Goal: Obtain resource: Download file/media

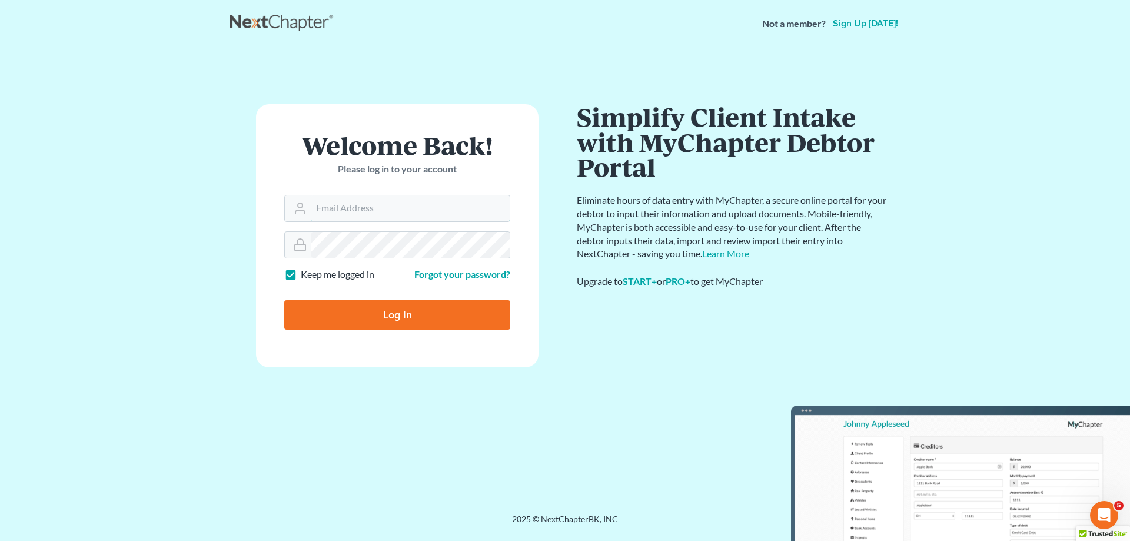
type input "[PERSON_NAME][EMAIL_ADDRESS][DOMAIN_NAME]"
click at [404, 316] on input "Log In" at bounding box center [397, 314] width 226 height 29
type input "Thinking..."
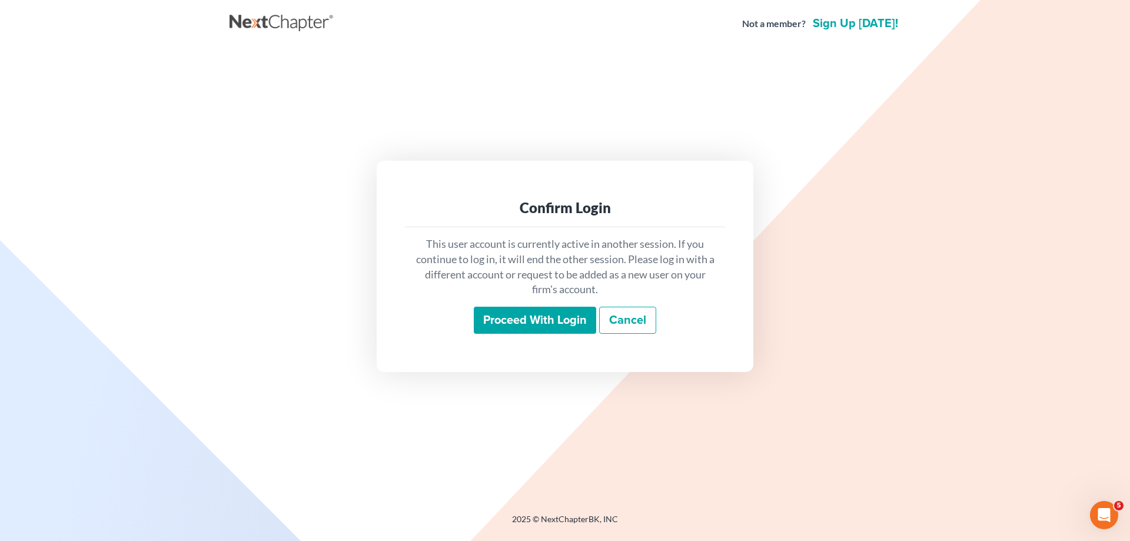
click at [558, 324] on input "Proceed with login" at bounding box center [535, 320] width 122 height 27
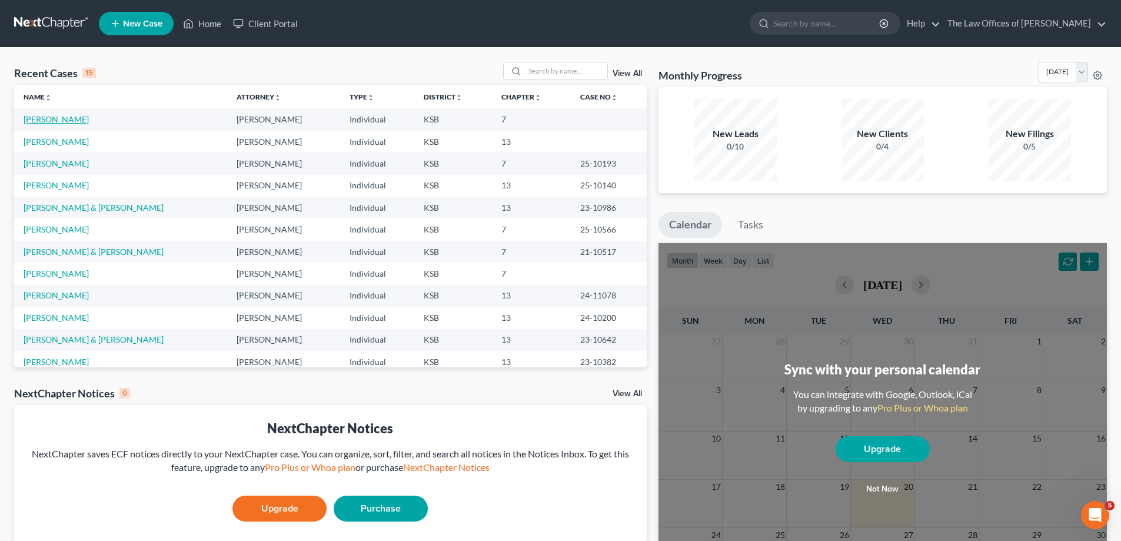
click at [49, 119] on link "Coleman, Teresa" at bounding box center [56, 119] width 65 height 10
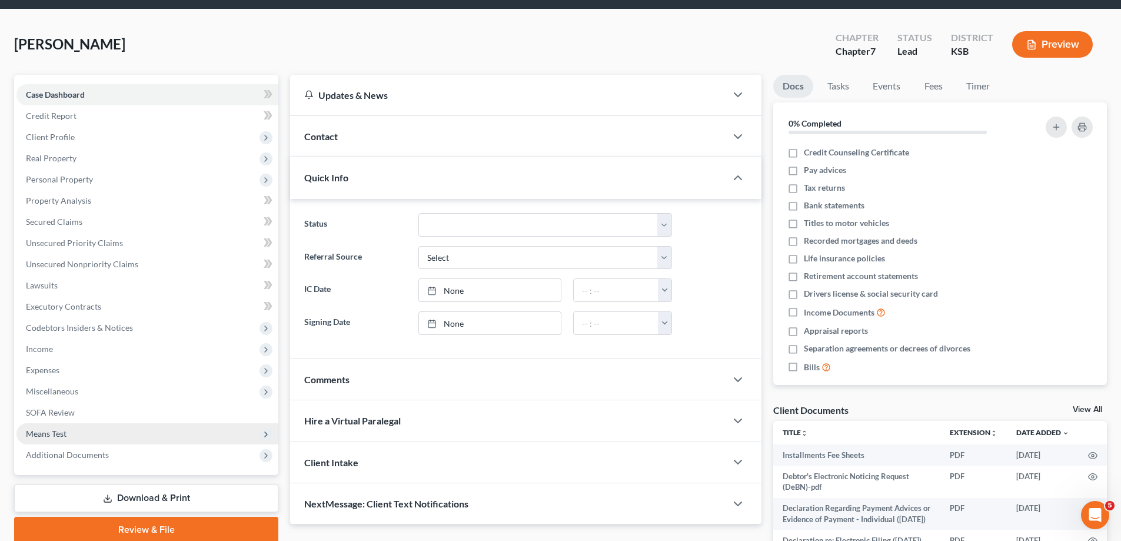
scroll to position [59, 0]
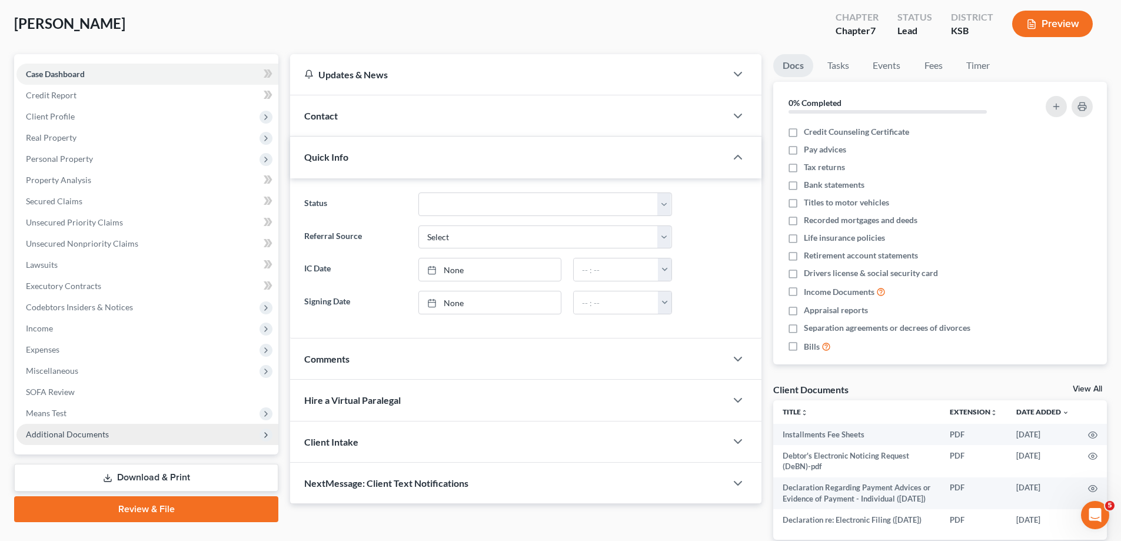
click at [65, 424] on span "Additional Documents" at bounding box center [147, 434] width 262 height 21
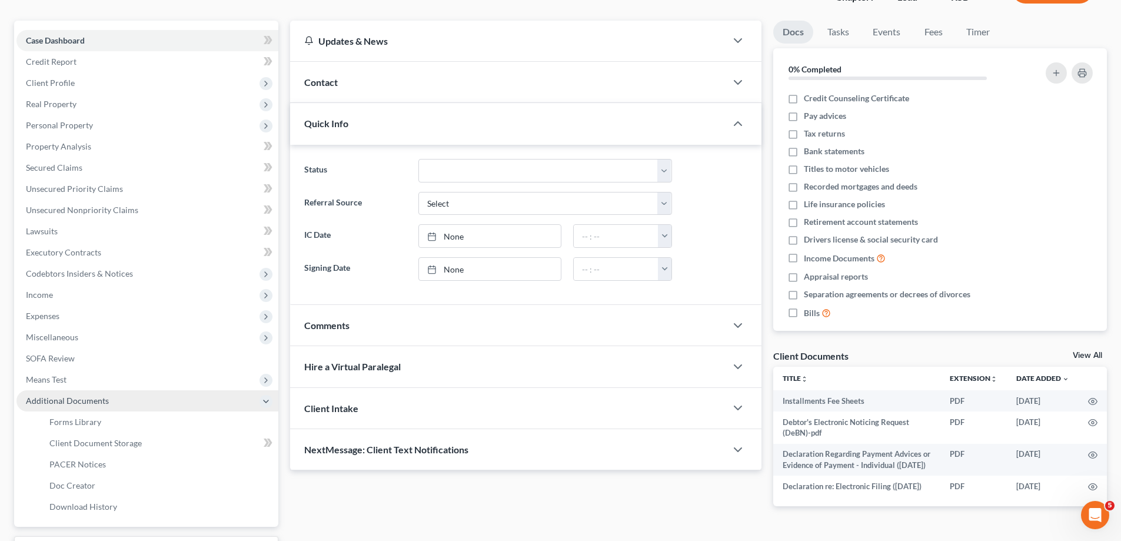
scroll to position [177, 0]
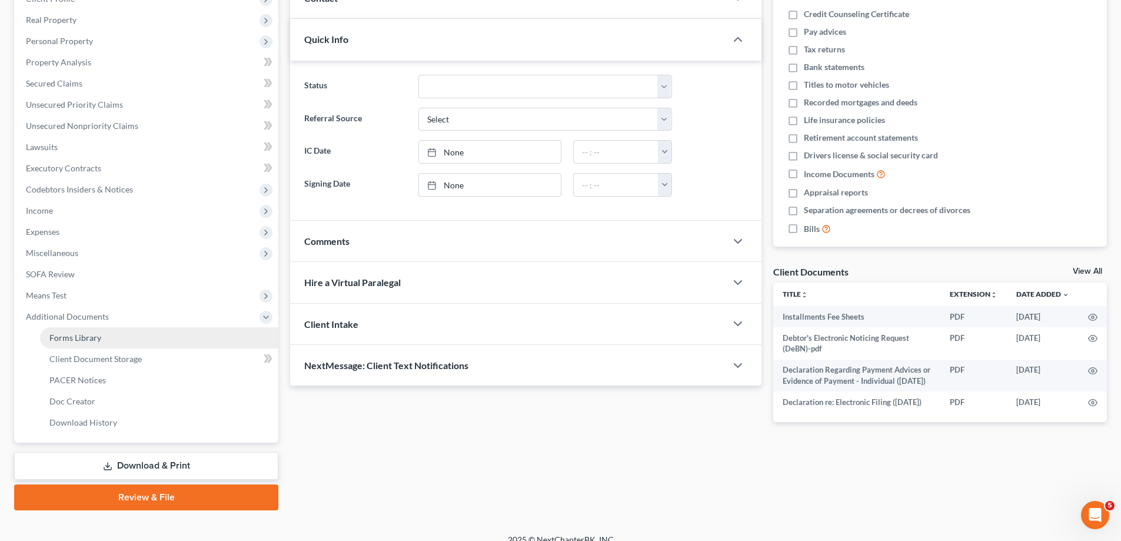
click at [99, 341] on span "Forms Library" at bounding box center [75, 338] width 52 height 10
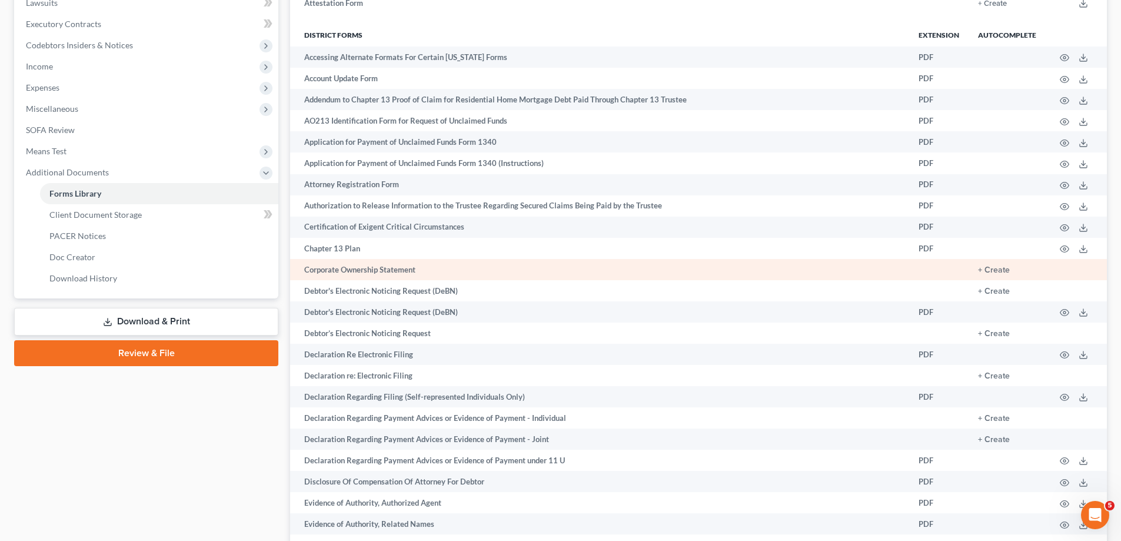
scroll to position [353, 0]
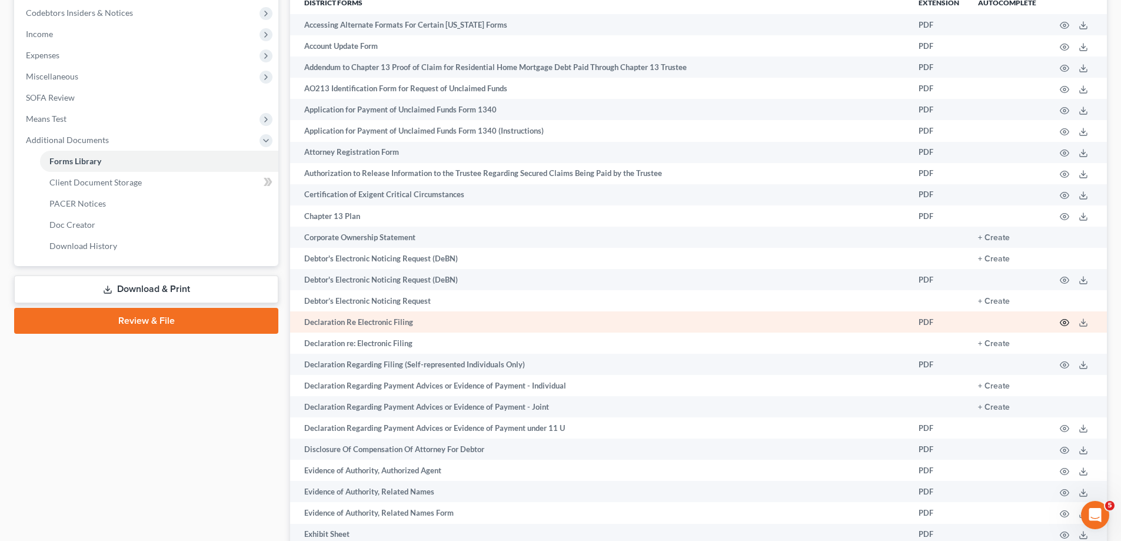
click at [1065, 322] on icon "button" at bounding box center [1064, 322] width 9 height 9
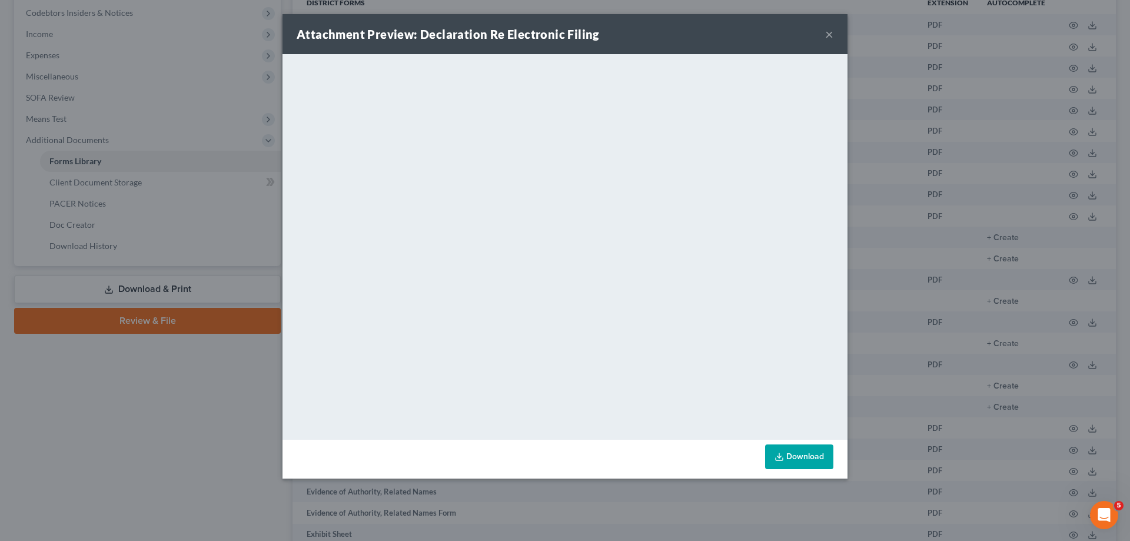
click at [811, 457] on link "Download" at bounding box center [799, 456] width 68 height 25
click at [829, 30] on button "×" at bounding box center [829, 34] width 8 height 14
